Goal: Task Accomplishment & Management: Use online tool/utility

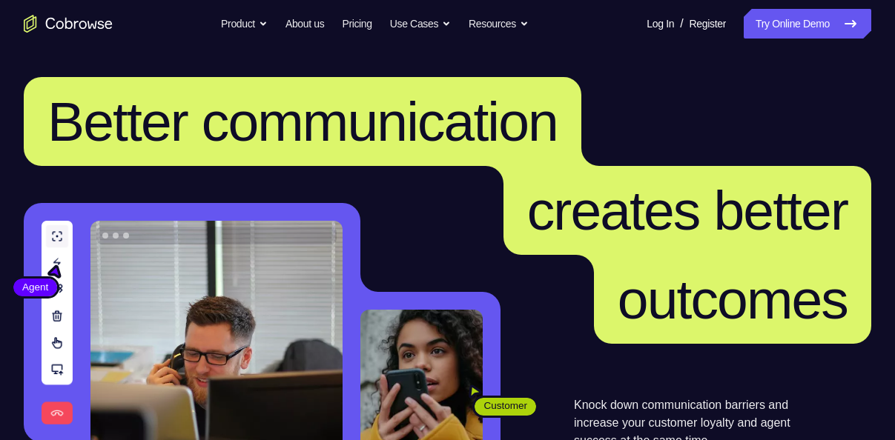
click at [792, 14] on link "Try Online Demo" at bounding box center [808, 24] width 128 height 30
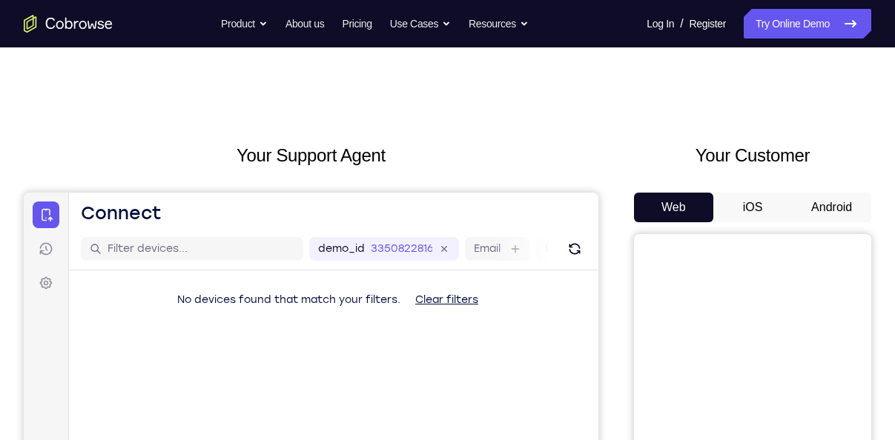
click at [836, 202] on button "Android" at bounding box center [831, 208] width 79 height 30
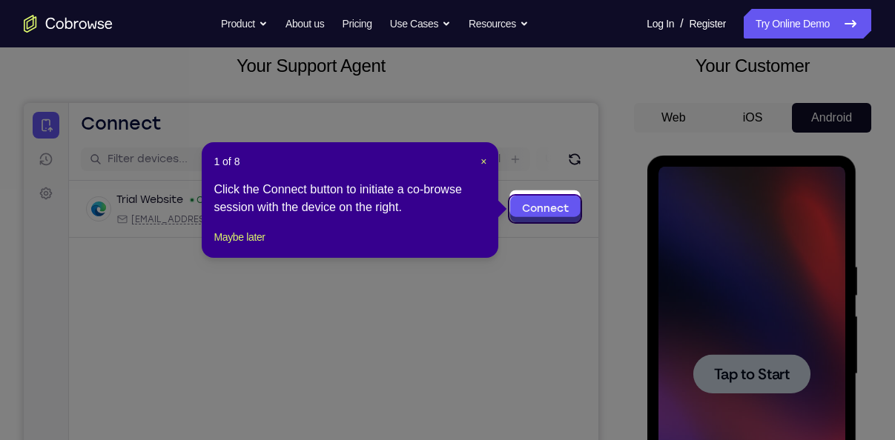
scroll to position [95, 0]
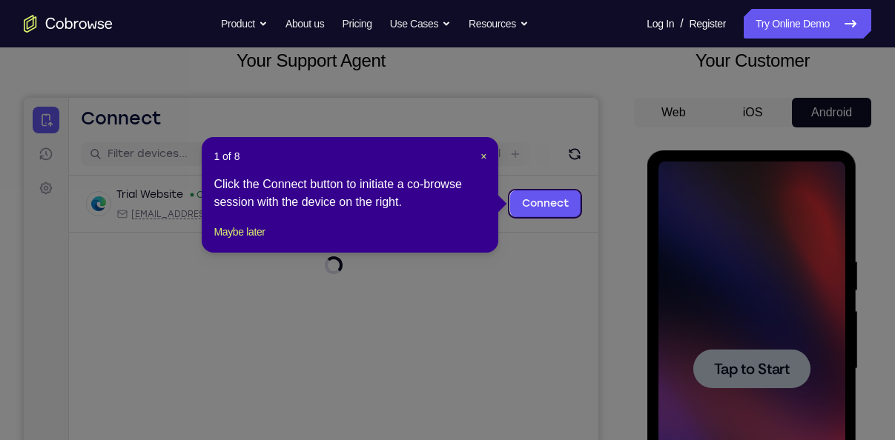
click at [486, 159] on span "×" at bounding box center [483, 156] width 6 height 12
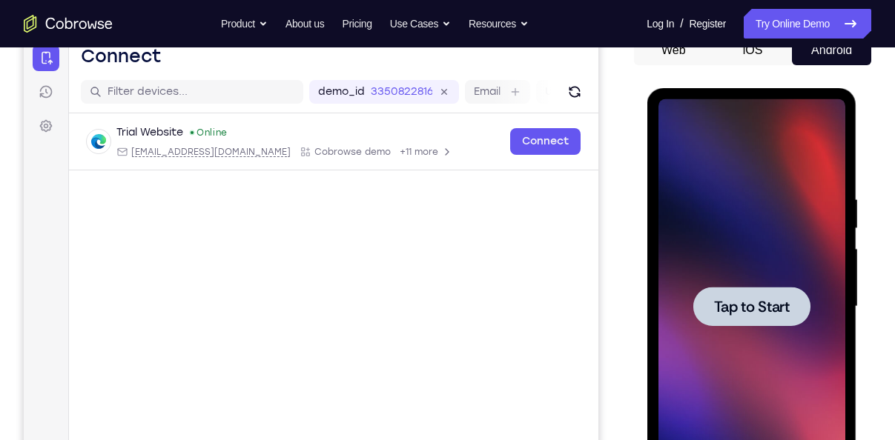
scroll to position [158, 0]
click at [741, 318] on div at bounding box center [750, 305] width 117 height 39
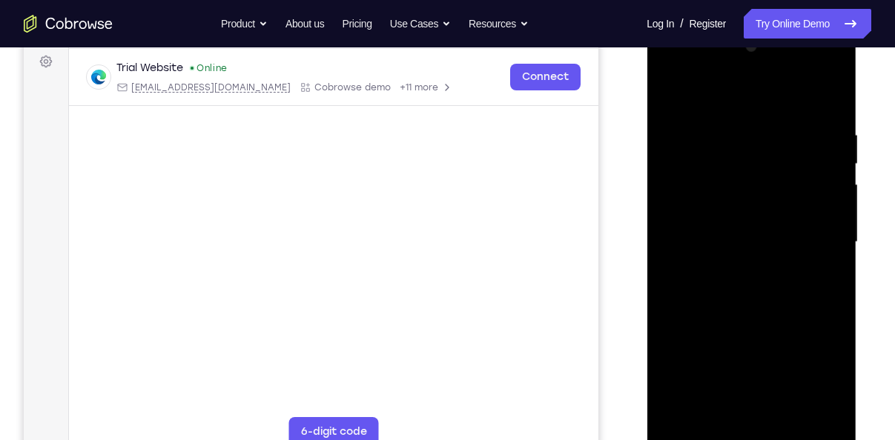
scroll to position [223, 0]
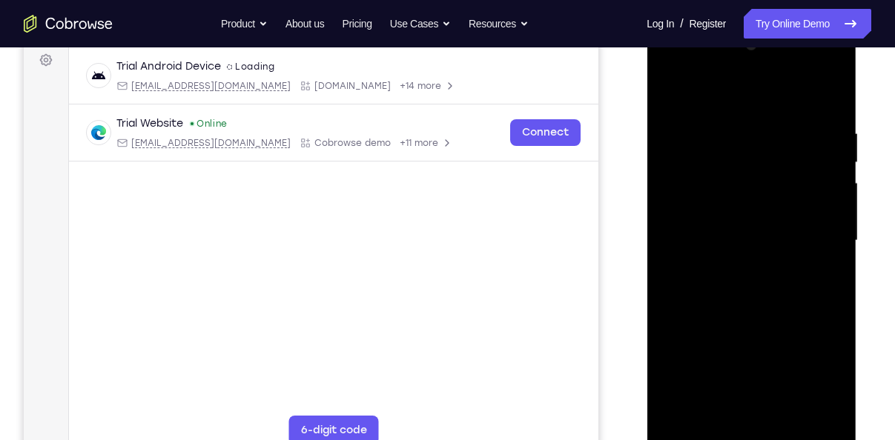
click at [752, 433] on div at bounding box center [751, 240] width 187 height 415
click at [823, 371] on div at bounding box center [751, 240] width 187 height 415
click at [807, 373] on div at bounding box center [751, 240] width 187 height 415
click at [709, 98] on div at bounding box center [751, 240] width 187 height 415
click at [810, 235] on div at bounding box center [751, 240] width 187 height 415
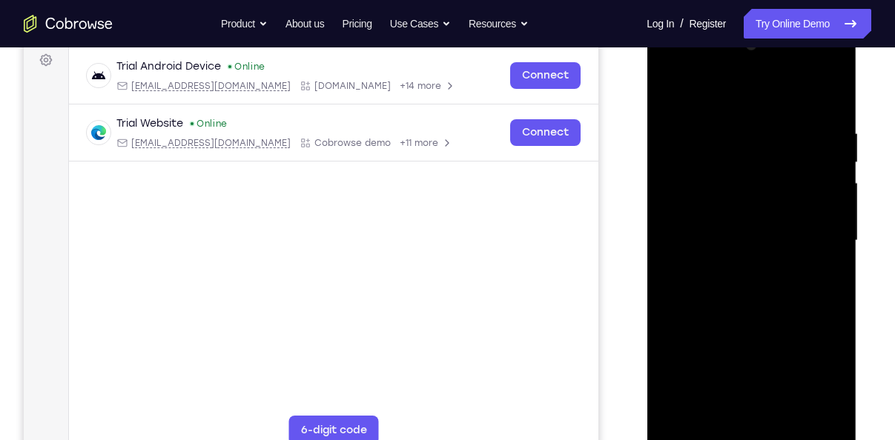
click at [732, 266] on div at bounding box center [751, 240] width 187 height 415
click at [753, 227] on div at bounding box center [751, 240] width 187 height 415
click at [746, 212] on div at bounding box center [751, 240] width 187 height 415
click at [731, 239] on div at bounding box center [751, 240] width 187 height 415
click at [773, 309] on div at bounding box center [751, 240] width 187 height 415
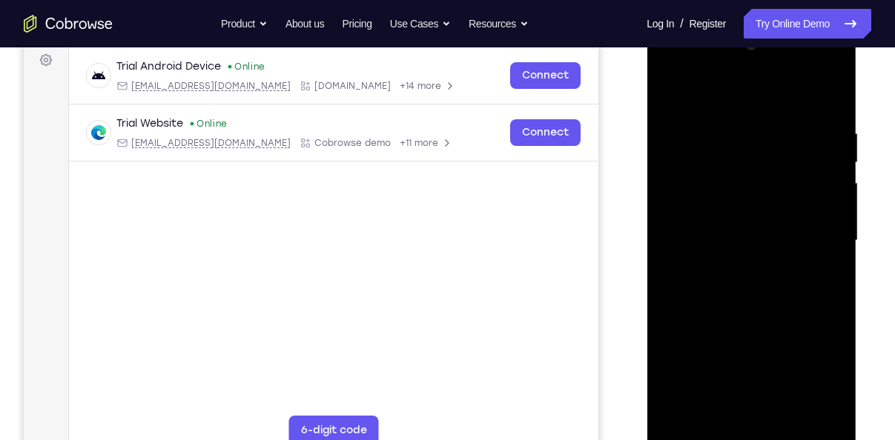
drag, startPoint x: 775, startPoint y: 103, endPoint x: 768, endPoint y: 41, distance: 62.7
click at [768, 41] on div at bounding box center [751, 240] width 187 height 415
click at [788, 418] on div at bounding box center [751, 240] width 187 height 415
click at [761, 315] on div at bounding box center [751, 240] width 187 height 415
click at [675, 88] on div at bounding box center [751, 240] width 187 height 415
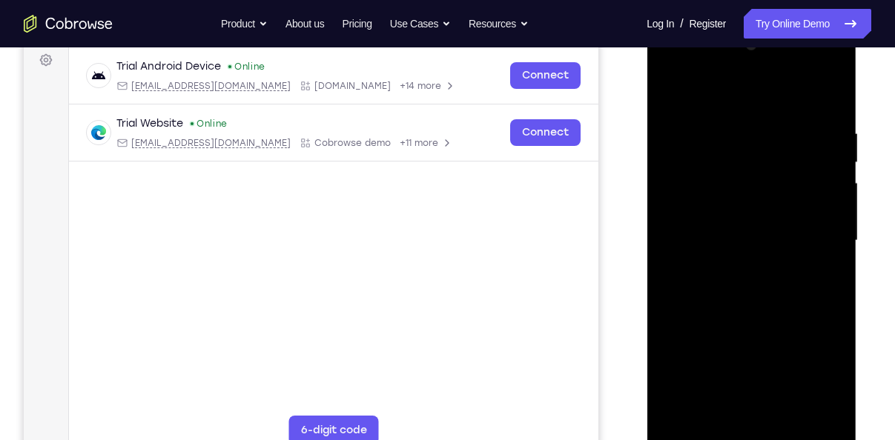
click at [831, 91] on div at bounding box center [751, 240] width 187 height 415
click at [683, 416] on div at bounding box center [751, 240] width 187 height 415
click at [778, 129] on div at bounding box center [751, 240] width 187 height 415
click at [767, 260] on div at bounding box center [751, 240] width 187 height 415
click at [755, 214] on div at bounding box center [751, 240] width 187 height 415
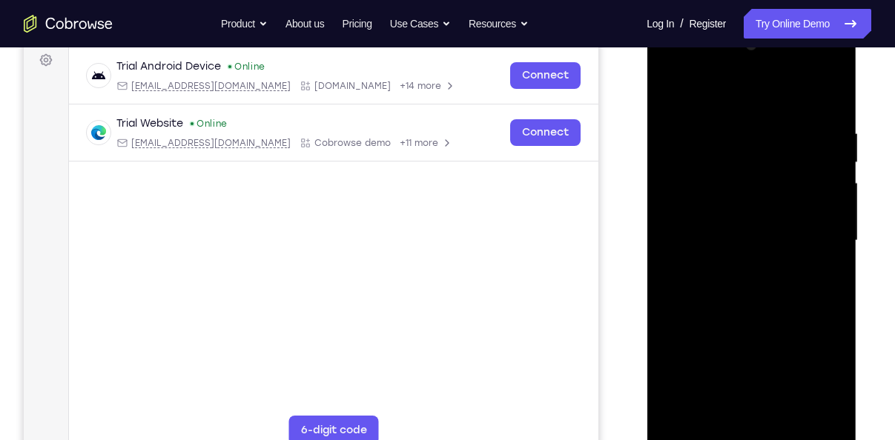
click at [686, 354] on div at bounding box center [751, 240] width 187 height 415
click at [672, 88] on div at bounding box center [751, 240] width 187 height 415
click at [822, 235] on div at bounding box center [751, 240] width 187 height 415
click at [828, 99] on div at bounding box center [751, 240] width 187 height 415
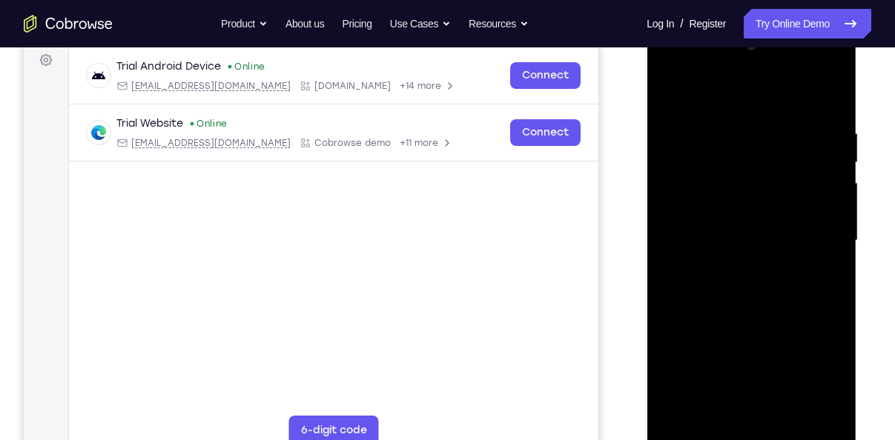
click at [684, 414] on div at bounding box center [751, 240] width 187 height 415
drag, startPoint x: 820, startPoint y: 124, endPoint x: 709, endPoint y: 133, distance: 110.8
click at [709, 133] on div at bounding box center [751, 240] width 187 height 415
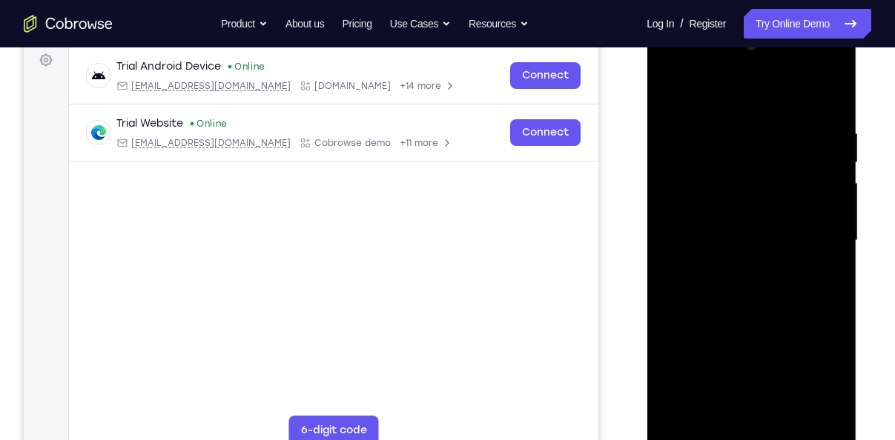
click at [810, 125] on div at bounding box center [751, 240] width 187 height 415
click at [824, 245] on div at bounding box center [751, 240] width 187 height 415
click at [822, 94] on div at bounding box center [751, 240] width 187 height 415
click at [718, 419] on div at bounding box center [751, 240] width 187 height 415
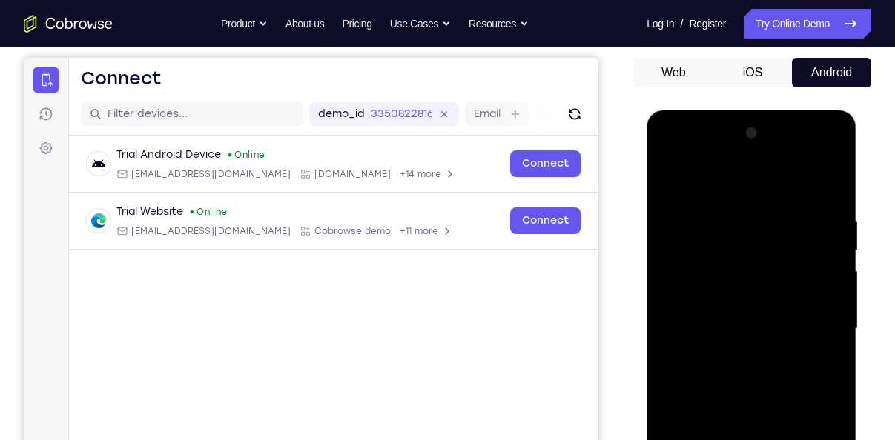
scroll to position [228, 0]
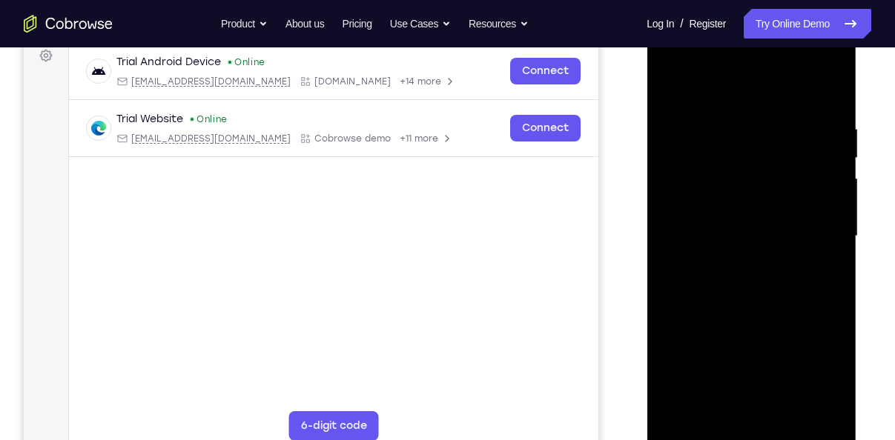
click at [681, 404] on div at bounding box center [751, 236] width 187 height 415
drag, startPoint x: 34, startPoint y: 386, endPoint x: 631, endPoint y: 381, distance: 596.8
click at [631, 381] on div "Your Support Agent Your Customer Web iOS Android" at bounding box center [447, 189] width 847 height 548
click at [677, 419] on div at bounding box center [751, 236] width 187 height 415
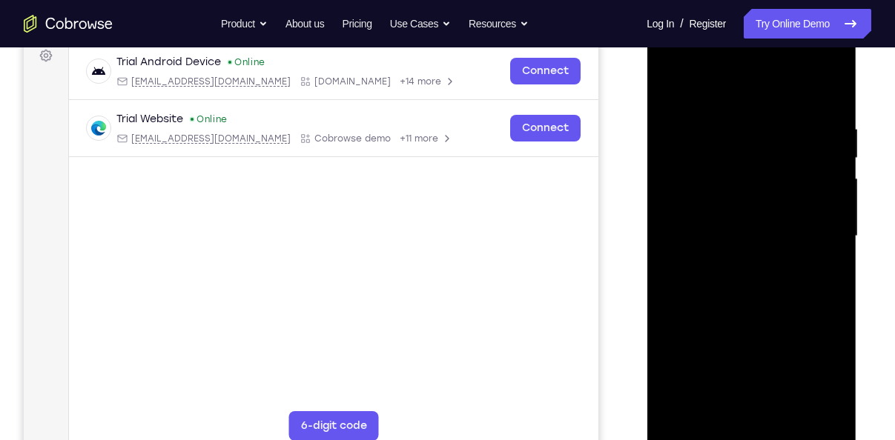
click at [677, 419] on div at bounding box center [751, 236] width 187 height 415
